Goal: Task Accomplishment & Management: Manage account settings

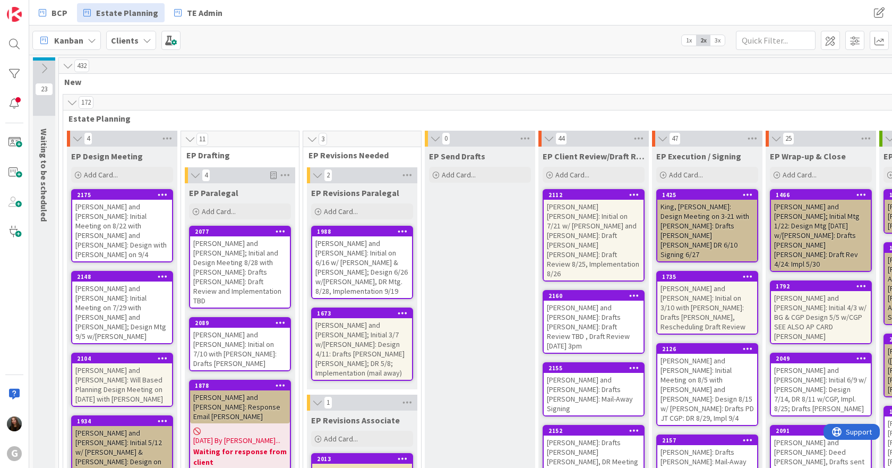
click at [169, 194] on div at bounding box center [162, 194] width 19 height 7
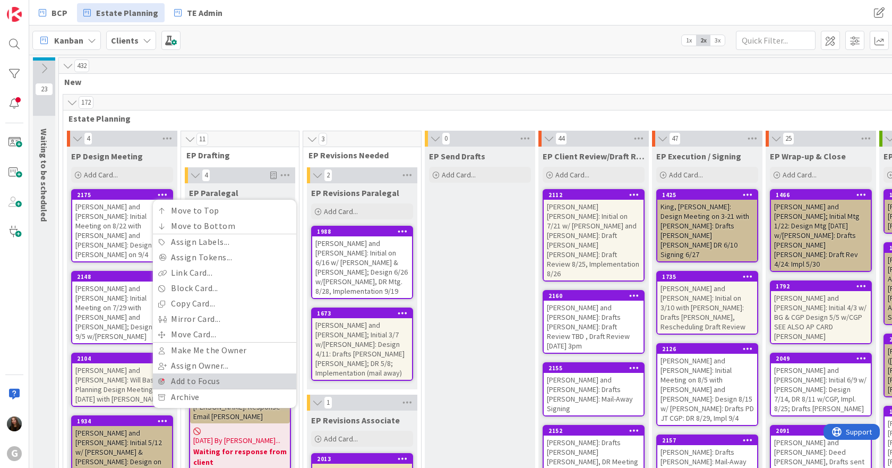
click at [231, 377] on link "Add to Focus" at bounding box center [224, 380] width 143 height 15
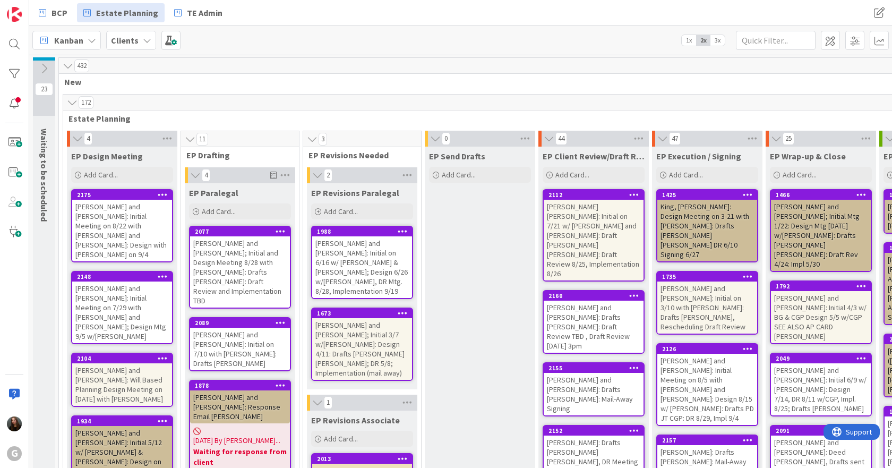
click at [164, 272] on icon at bounding box center [163, 275] width 10 height 7
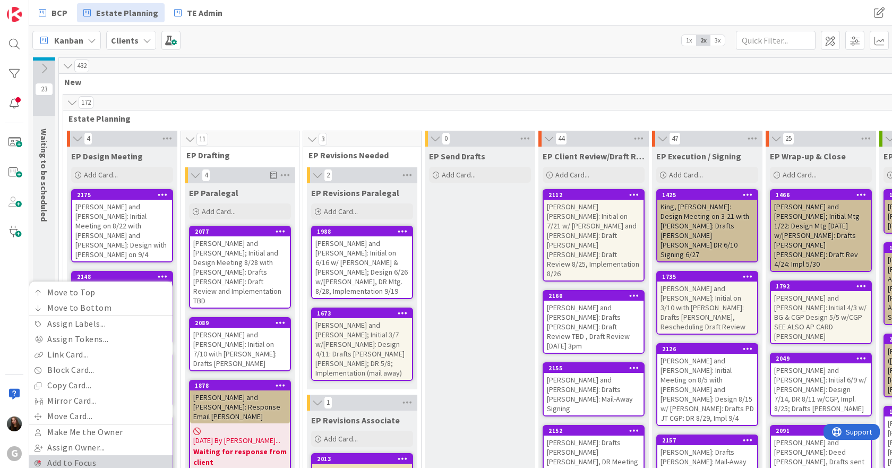
click at [89, 455] on link "Add to Focus" at bounding box center [100, 462] width 143 height 15
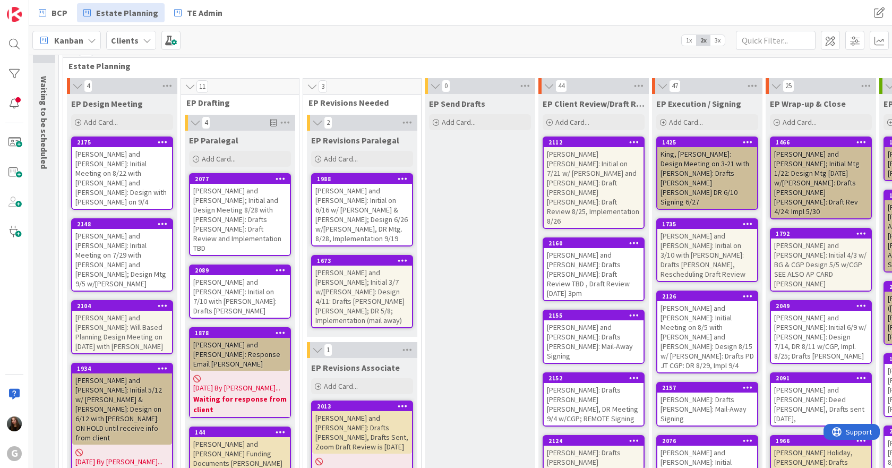
scroll to position [53, 0]
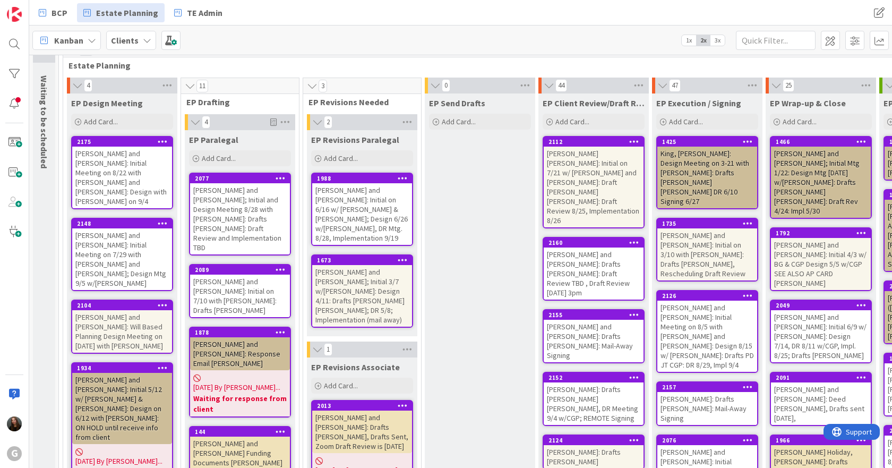
click at [163, 301] on icon at bounding box center [163, 304] width 10 height 7
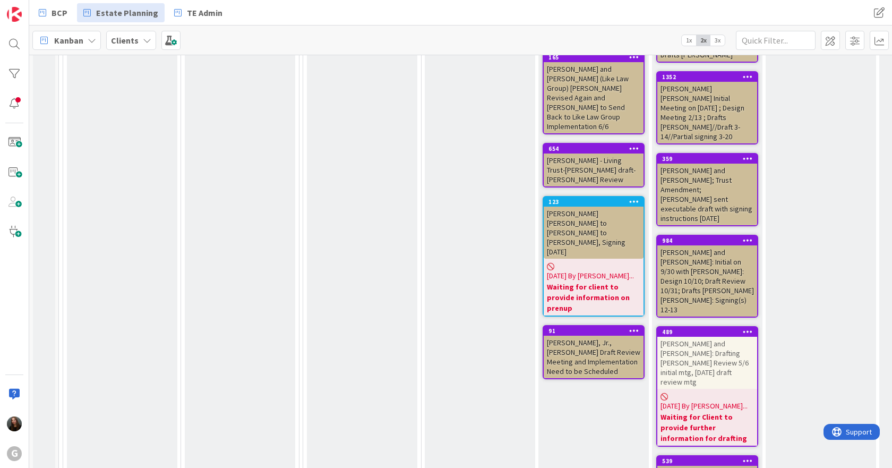
scroll to position [3238, 0]
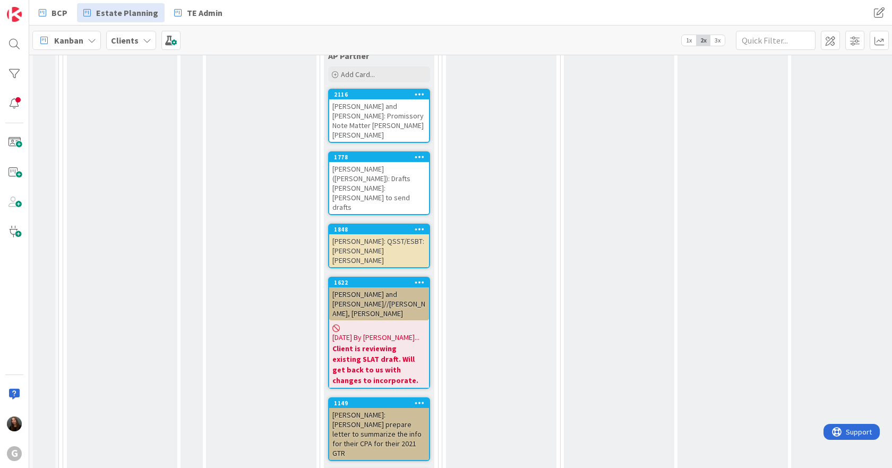
scroll to position [6052, 0]
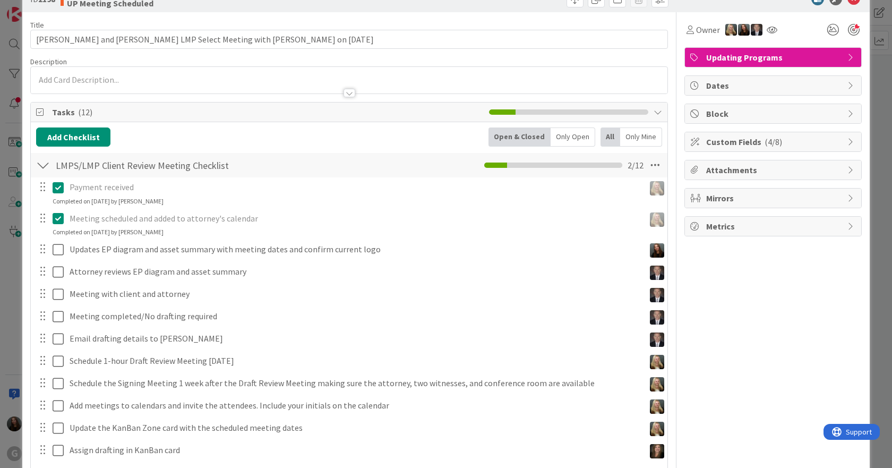
scroll to position [53, 0]
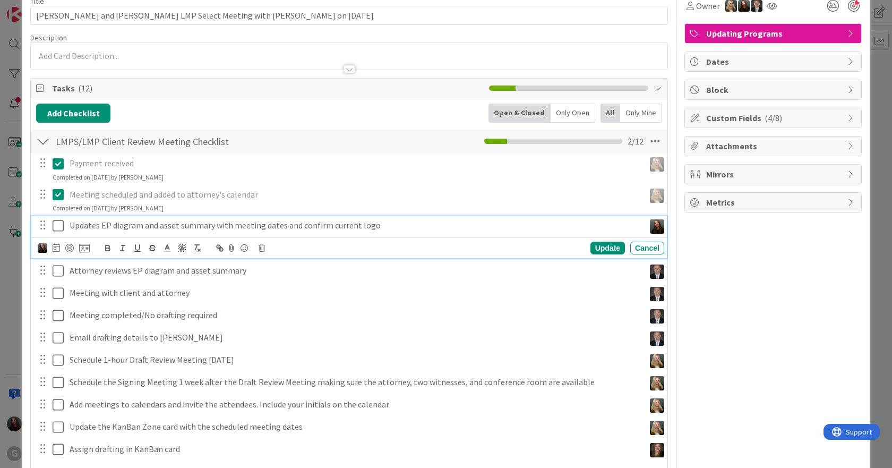
click at [62, 225] on icon at bounding box center [61, 225] width 16 height 13
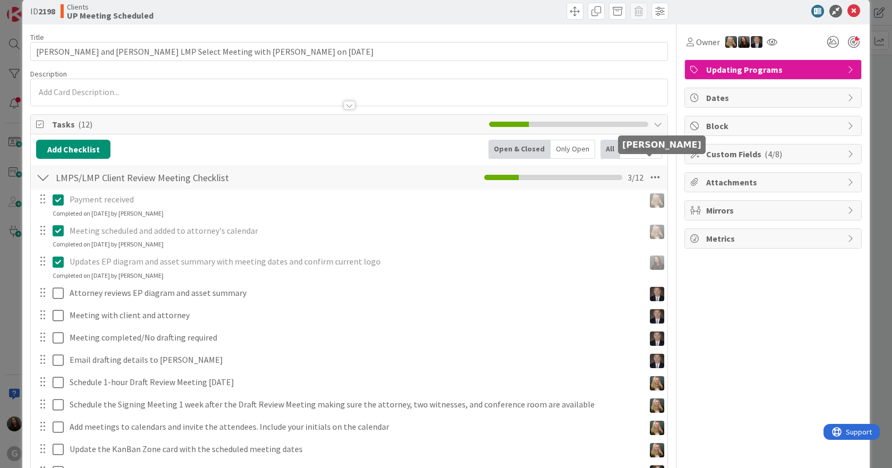
scroll to position [0, 0]
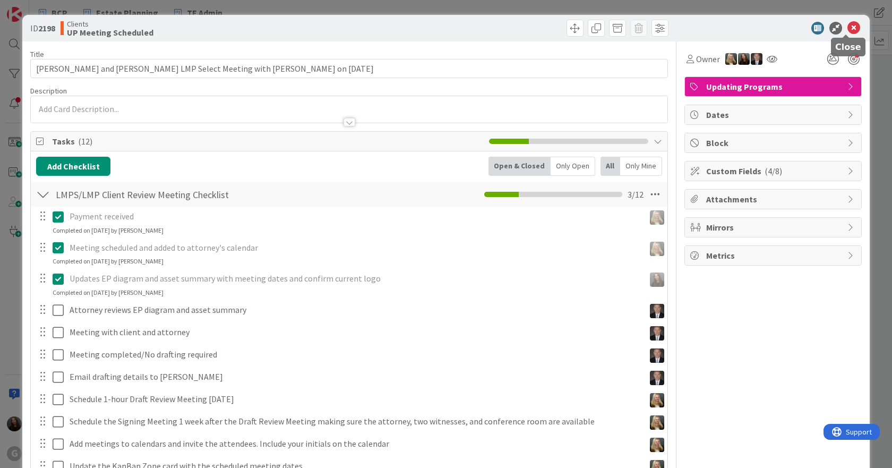
click at [847, 30] on icon at bounding box center [853, 28] width 13 height 13
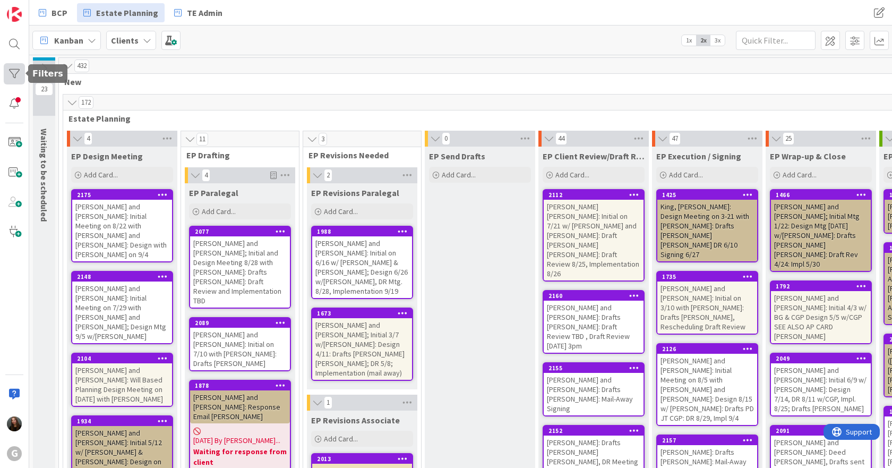
click at [15, 65] on div at bounding box center [14, 73] width 21 height 21
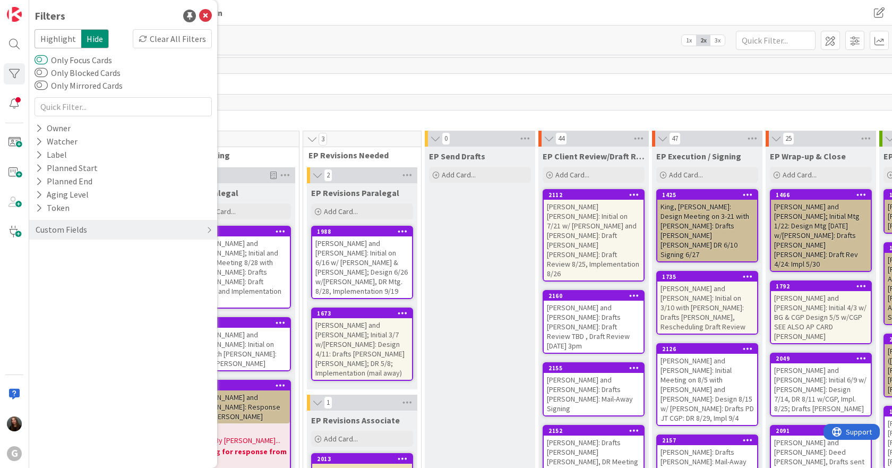
click at [40, 57] on button "Only Focus Cards" at bounding box center [41, 60] width 13 height 11
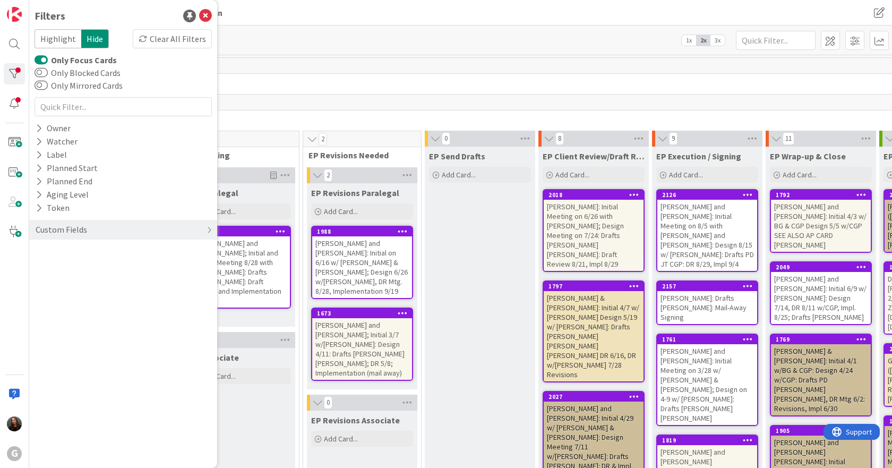
click at [536, 71] on div "106" at bounding box center [598, 66] width 1078 height 16
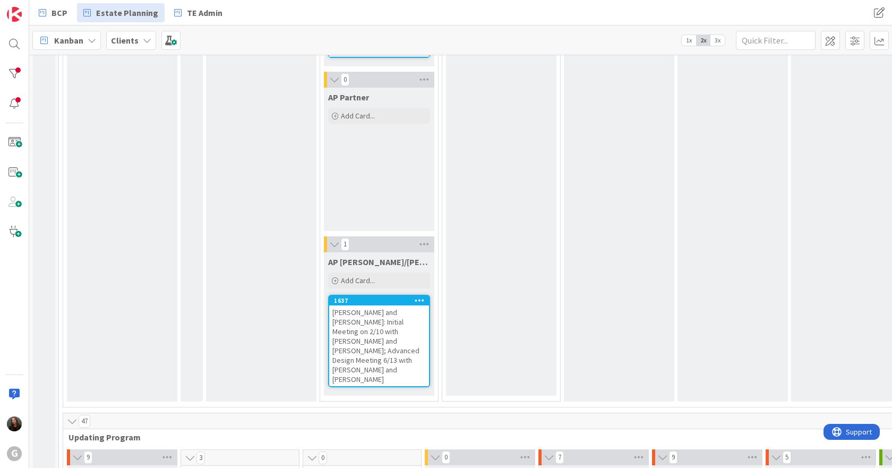
scroll to position [1805, 0]
